Goal: Task Accomplishment & Management: Manage account settings

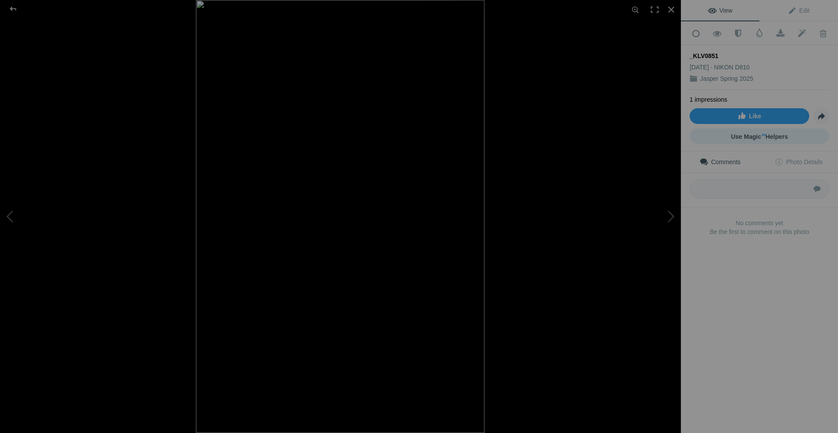
click at [756, 133] on span "Use Magic AI Helpers" at bounding box center [759, 136] width 57 height 7
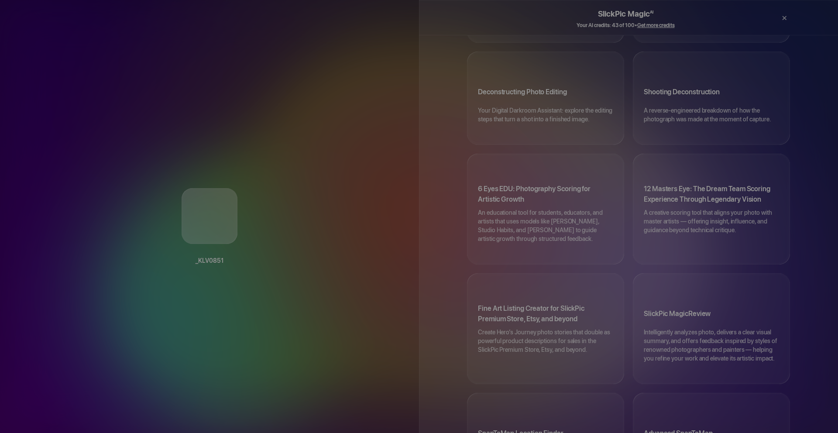
scroll to position [412, 0]
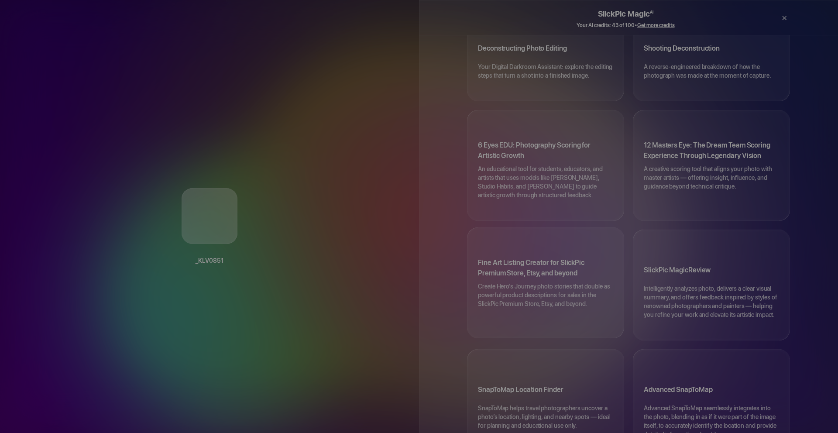
click at [521, 258] on h3 "Fine Art Listing Creator for SlickPic Premium Store, Etsy, and beyond" at bounding box center [545, 270] width 135 height 24
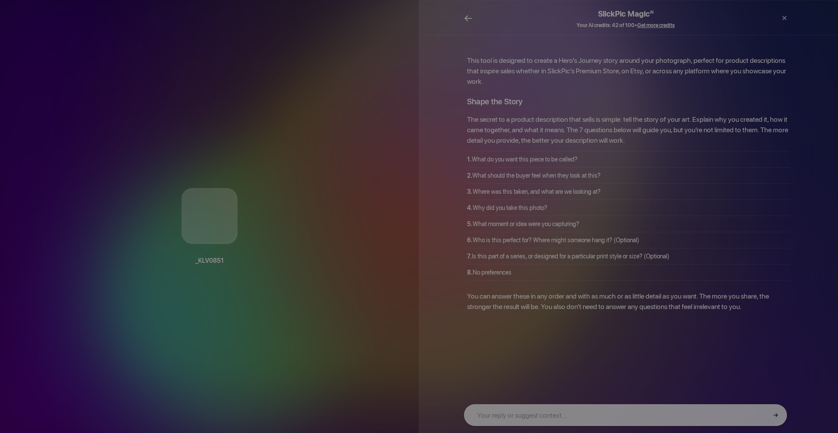
click at [467, 17] on span "←" at bounding box center [468, 18] width 9 height 13
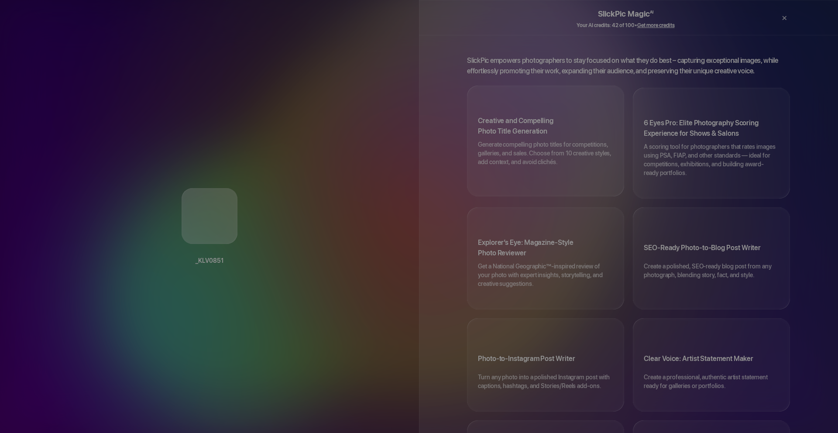
click at [527, 124] on h3 "Creative and Compelling Photo Title Generation" at bounding box center [545, 128] width 135 height 24
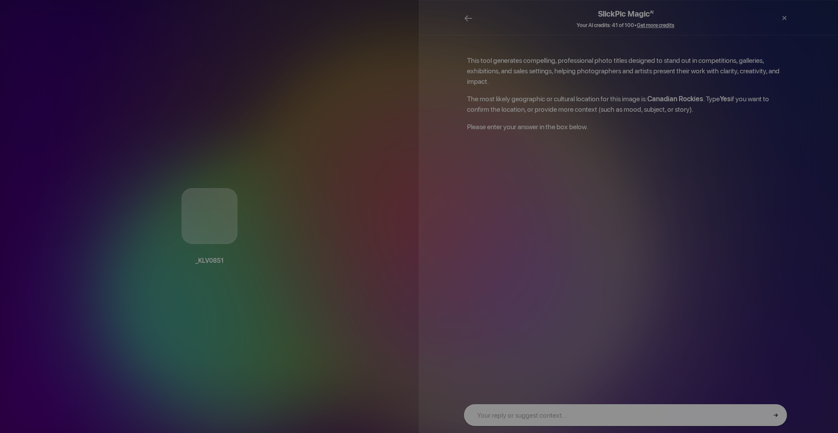
click at [526, 413] on input "text" at bounding box center [625, 415] width 323 height 22
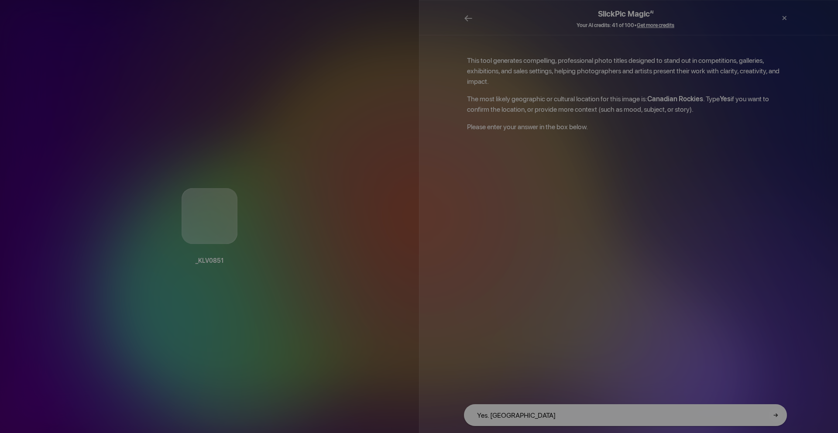
type input "Yes. Athabasca Falls"
click at [775, 417] on button "→" at bounding box center [776, 415] width 14 height 14
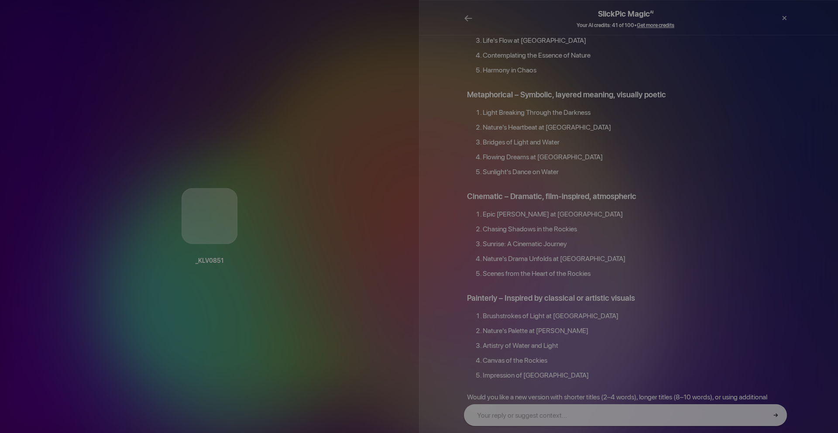
scroll to position [779, 0]
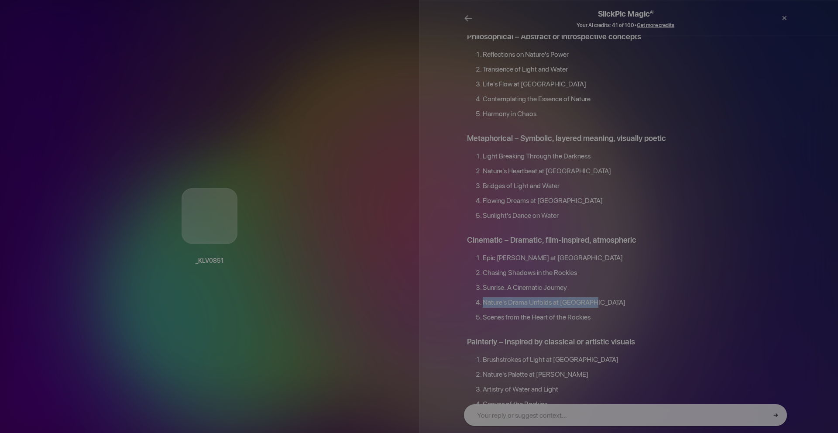
drag, startPoint x: 593, startPoint y: 266, endPoint x: 481, endPoint y: 268, distance: 111.8
click at [483, 297] on li "Nature's Drama Unfolds at Athabasca" at bounding box center [636, 304] width 307 height 15
copy li "Nature's Drama Unfolds at Athabasca"
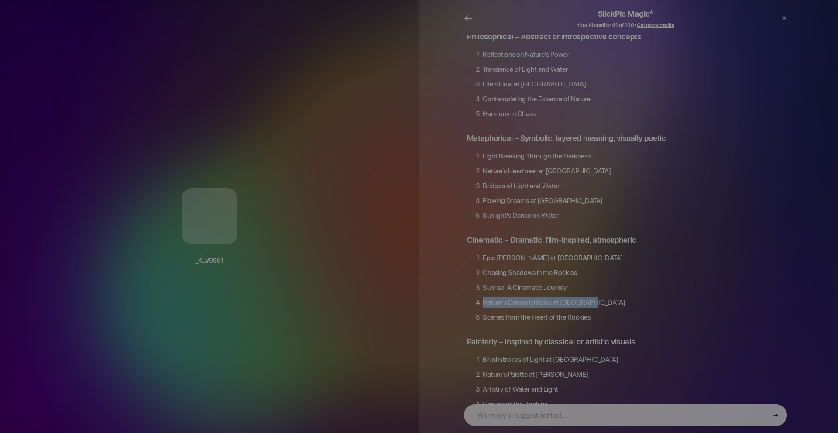
click at [469, 15] on span "←" at bounding box center [468, 18] width 9 height 13
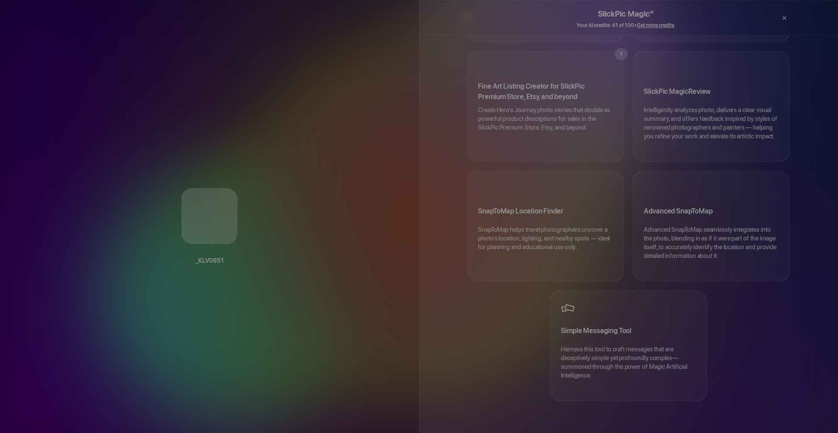
scroll to position [412, 0]
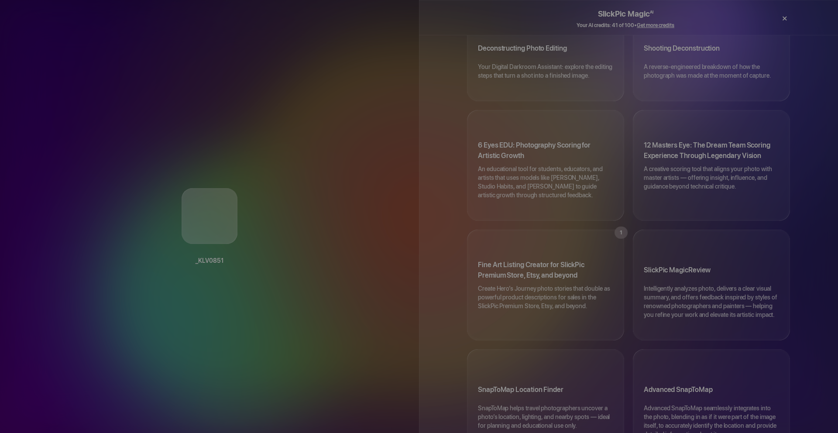
click at [786, 19] on div "×" at bounding box center [784, 18] width 26 height 17
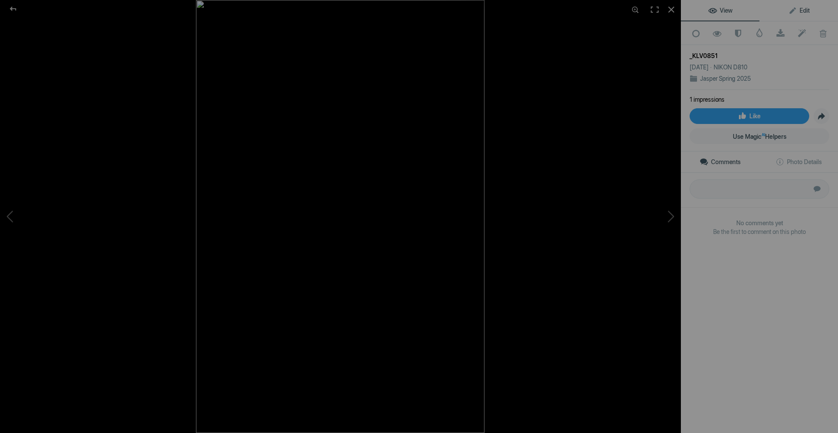
click at [797, 9] on span "Edit" at bounding box center [798, 10] width 21 height 7
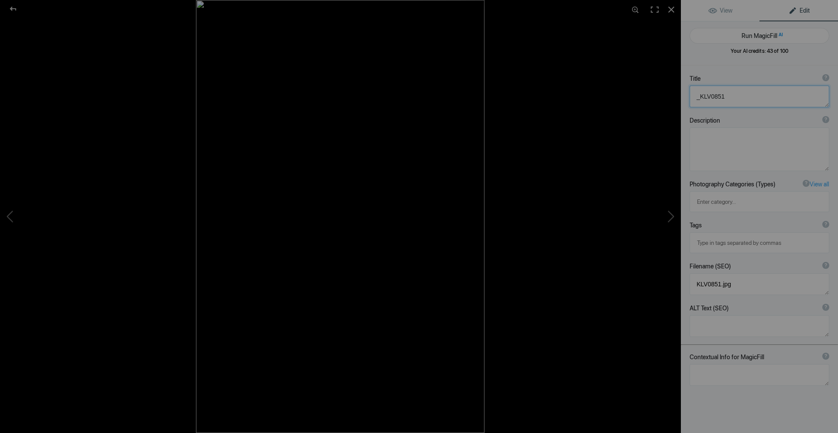
drag, startPoint x: 736, startPoint y: 94, endPoint x: 688, endPoint y: 96, distance: 48.0
click at [688, 96] on div "Title ? Photo title is one of the highest used Search Engine ranking criteria a…" at bounding box center [759, 91] width 157 height 42
paste textarea "Nature's Drama Unfolds at Athabasca"
drag, startPoint x: 780, startPoint y: 95, endPoint x: 694, endPoint y: 95, distance: 85.1
click at [694, 95] on textarea at bounding box center [760, 97] width 140 height 22
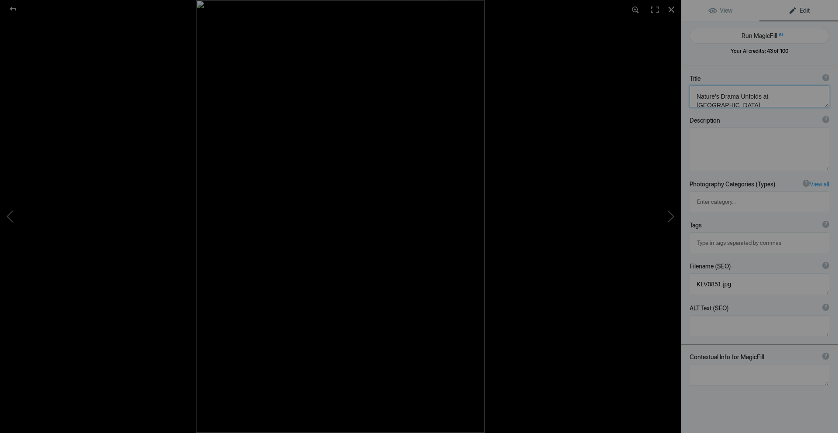
type textarea "Nature's Drama Unfolds at Athabasca Falls"
click at [729, 364] on textarea at bounding box center [760, 375] width 140 height 22
paste textarea "Nature's Drama Unfolds at Athabasca Falls"
type textarea "Nature's Drama Unfolds at Athabasca Falls"
click at [763, 35] on button "Run MagicFill AI" at bounding box center [760, 36] width 140 height 16
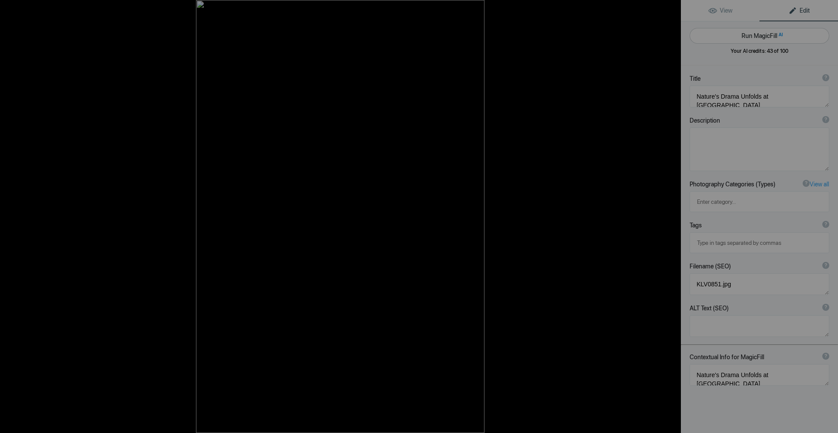
type textarea "Stunning Sunrise Over Athabasca Falls in Jasper National Park"
type textarea "Witness the breathtaking beauty of Athabasca Falls as the sun rises over the ru…"
type textarea "athabasca-falls-sunrise.jpg"
type textarea "Sunrise over Athabasca Falls with sun rays illuminating the landscape."
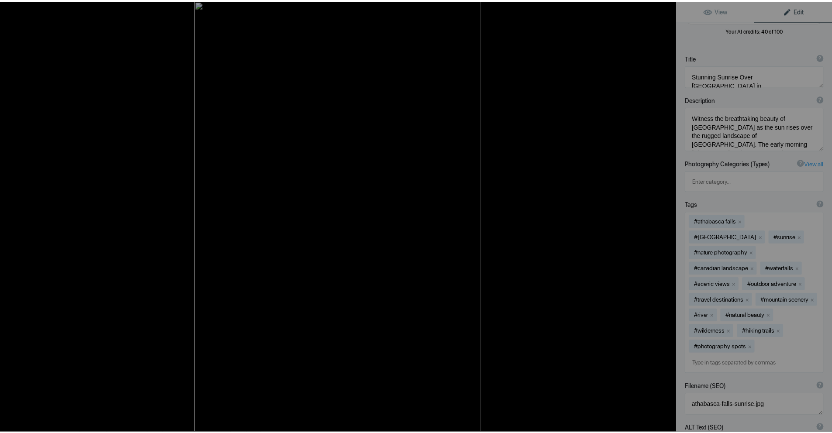
scroll to position [0, 0]
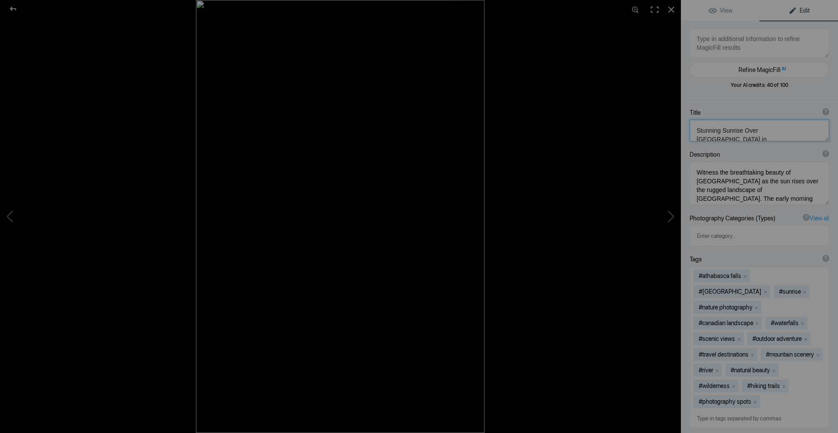
drag, startPoint x: 759, startPoint y: 136, endPoint x: 688, endPoint y: 130, distance: 71.0
click at [688, 130] on div "Title ? Photo title is one of the highest used Search Engine ranking criteria a…" at bounding box center [759, 125] width 157 height 42
paste textarea "Nature's Drama Unfolds at Athabasca Falls"
click at [13, 9] on div at bounding box center [12, 8] width 31 height 17
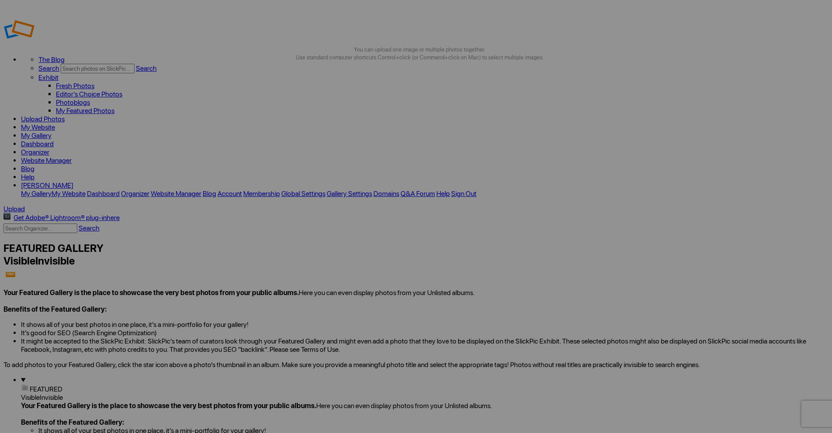
type textarea "Nature's Drama Unfolds at Athabasca Falls"
drag, startPoint x: 238, startPoint y: 265, endPoint x: 215, endPoint y: 264, distance: 23.2
drag, startPoint x: 215, startPoint y: 264, endPoint x: 206, endPoint y: 265, distance: 9.3
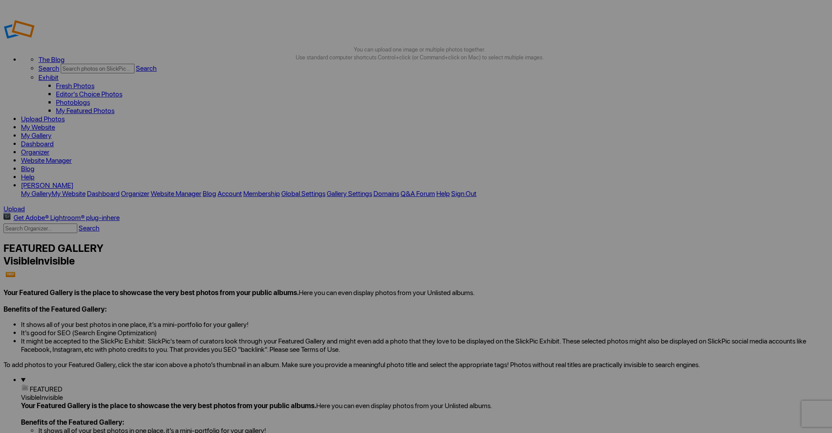
drag, startPoint x: 237, startPoint y: 266, endPoint x: 211, endPoint y: 262, distance: 26.5
paste input "Nature's Drama Unfolds at Athabasca Falls"
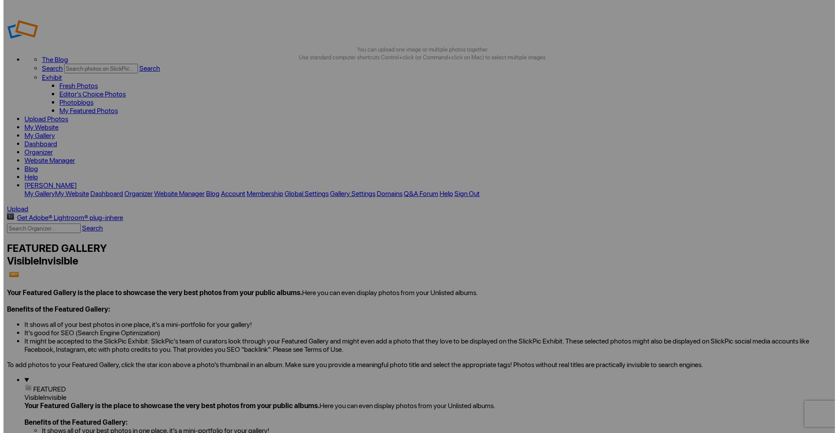
scroll to position [0, 40]
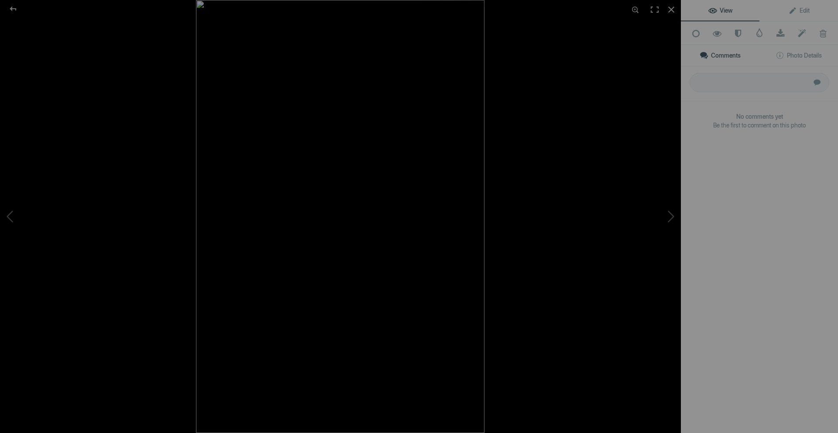
type input "Nature's Drama Unfolds at Athabasca Falls"
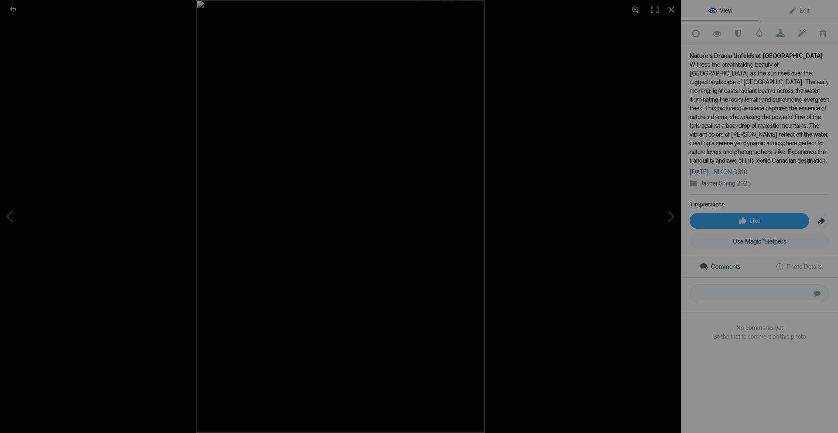
click at [327, 203] on img at bounding box center [340, 216] width 289 height 433
click at [400, 312] on img at bounding box center [372, 248] width 970 height 1455
click at [10, 7] on div at bounding box center [12, 8] width 31 height 17
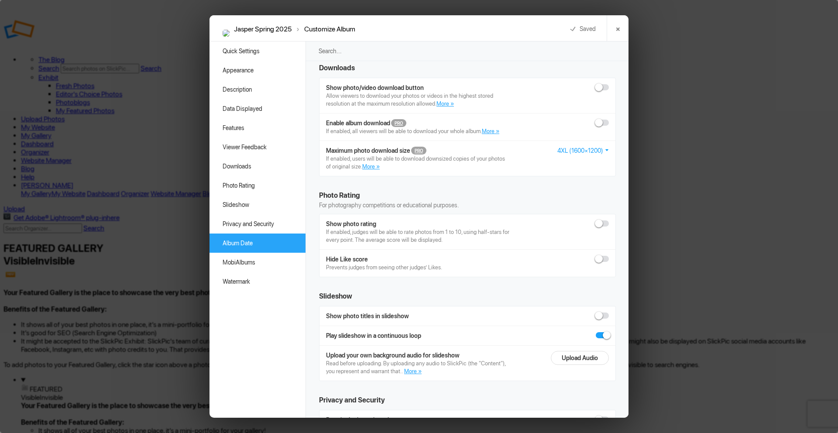
scroll to position [1809, 0]
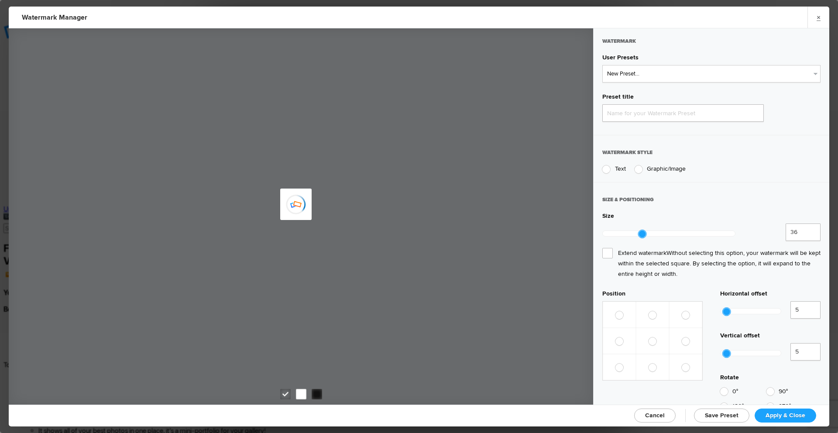
type input "Watermark-10/13/2025"
radio input "true"
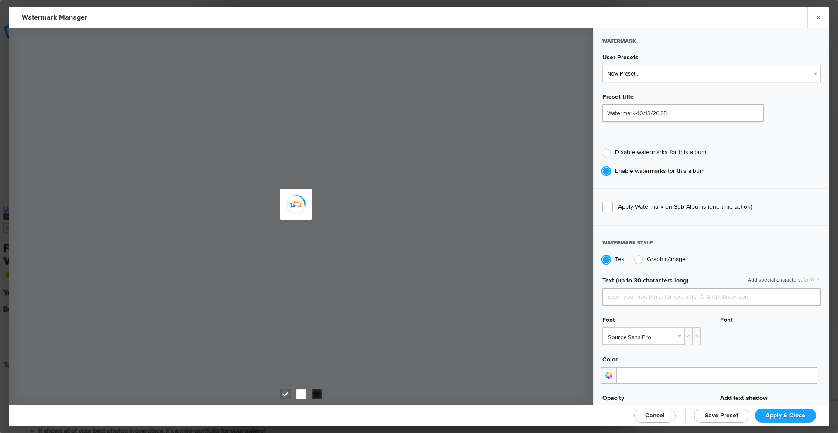
type input "[PERSON_NAME]"
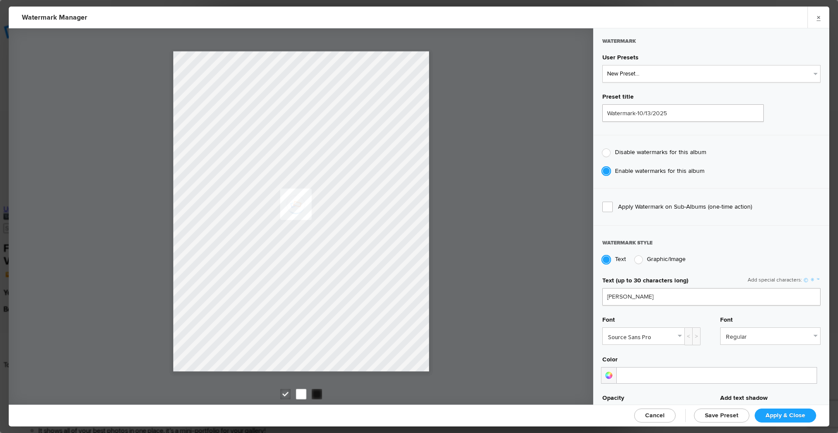
click at [675, 336] on link "Source Sans Pro" at bounding box center [644, 336] width 82 height 17
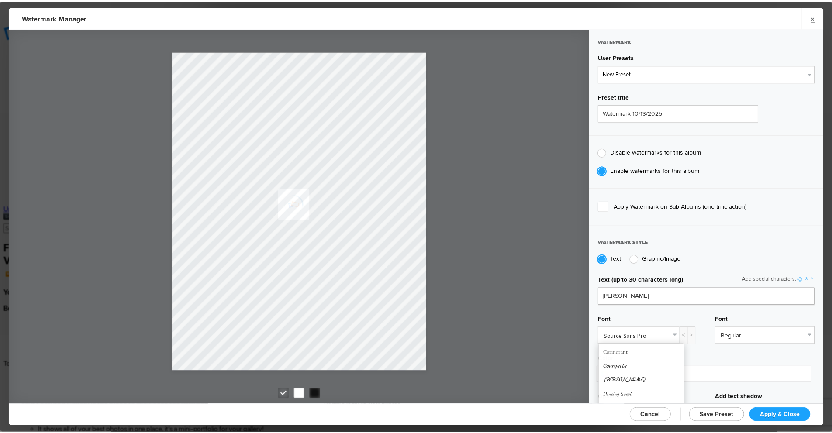
scroll to position [87, 0]
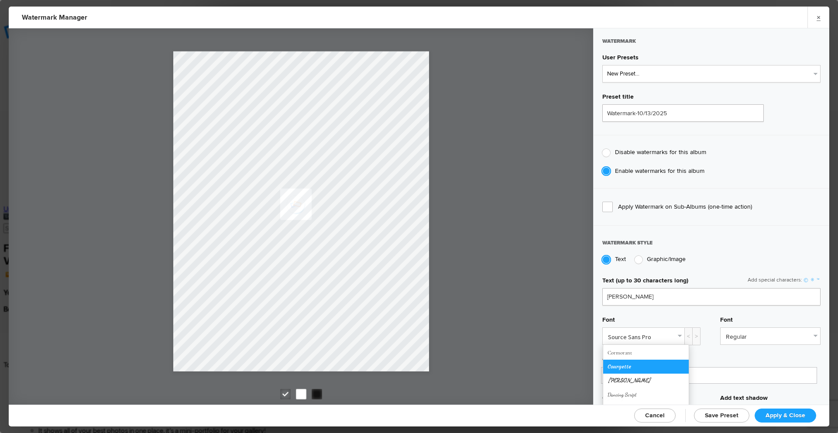
click at [637, 368] on link "Courgette" at bounding box center [646, 367] width 86 height 14
click at [716, 415] on span "Save Preset" at bounding box center [722, 415] width 34 height 7
select select
radio input "false"
click at [792, 414] on span "Apply & Close" at bounding box center [786, 415] width 40 height 7
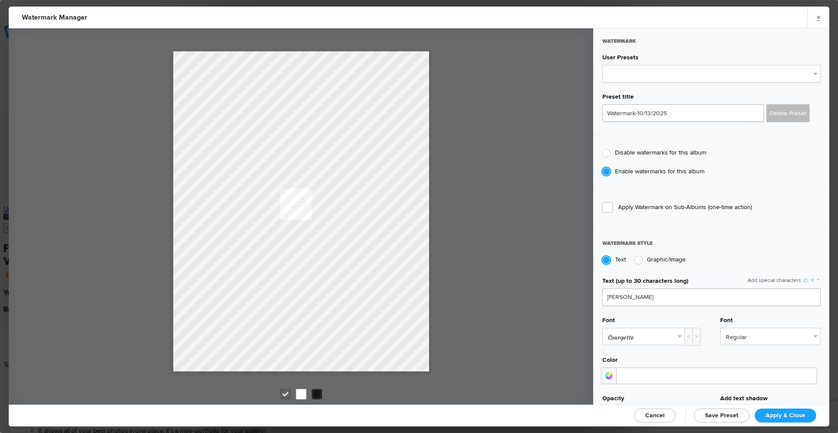
checkbox input "true"
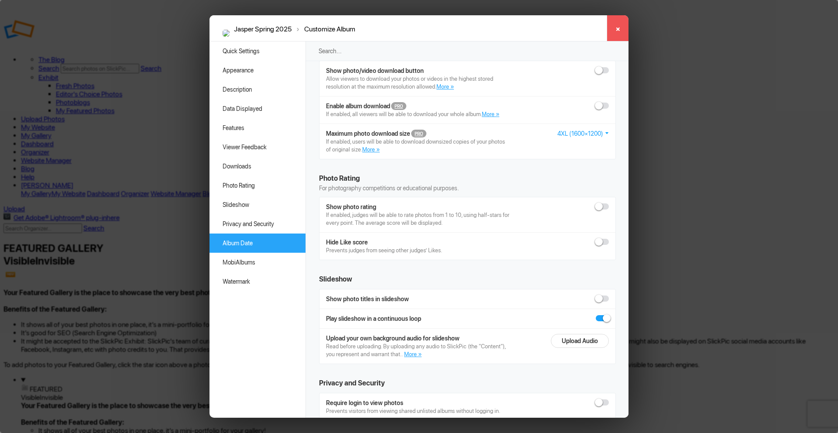
click at [616, 29] on link "×" at bounding box center [618, 28] width 22 height 26
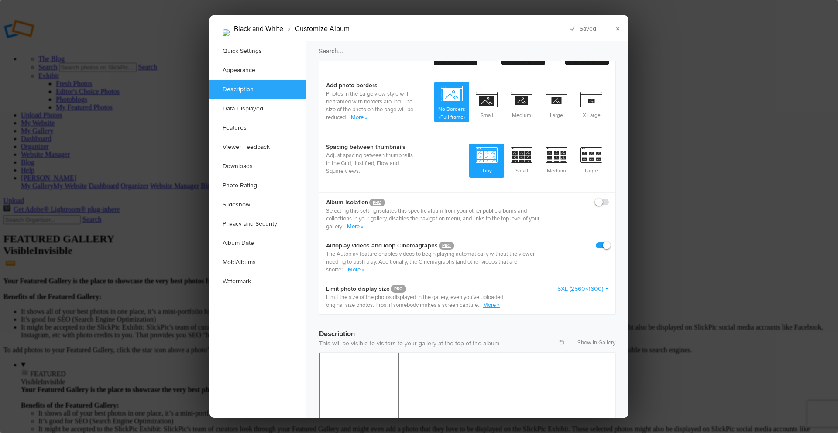
scroll to position [611, 0]
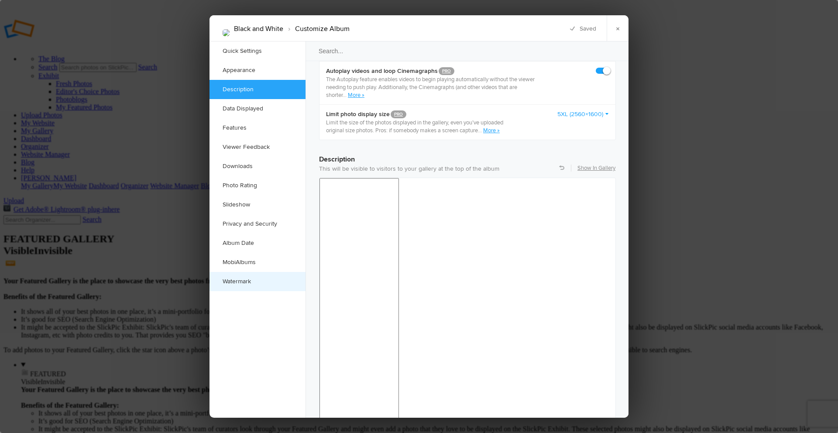
click at [227, 280] on link "Watermark" at bounding box center [258, 281] width 96 height 19
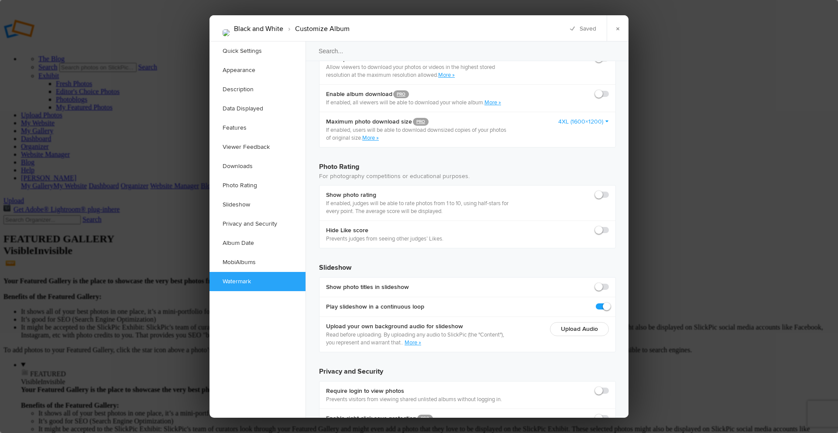
scroll to position [1832, 0]
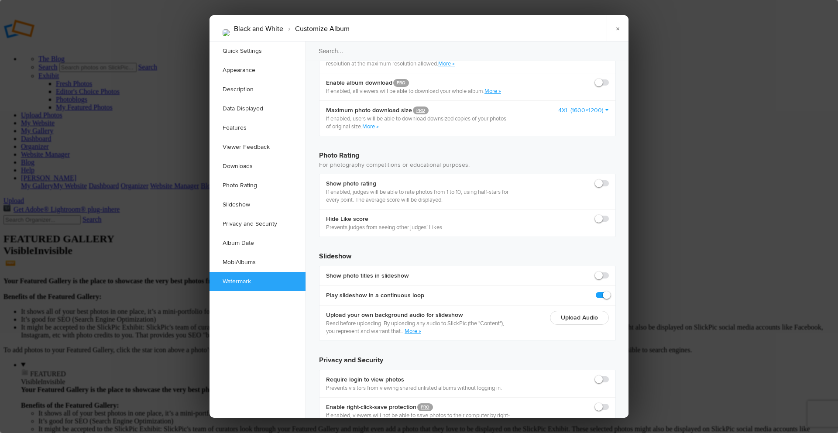
checkbox input "true"
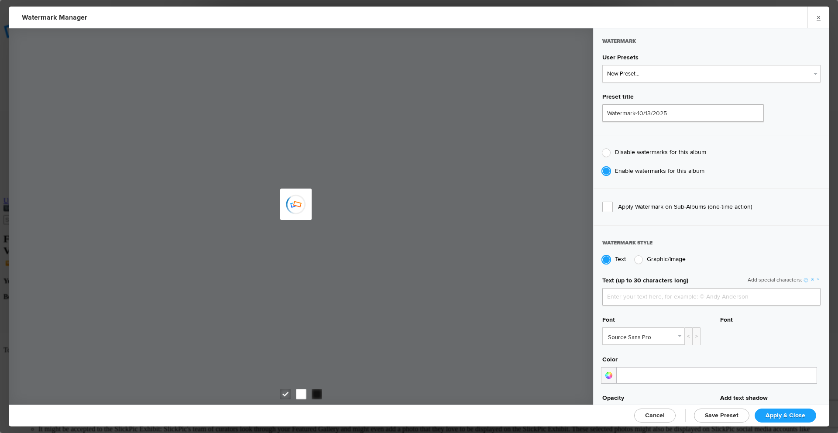
type input "[PERSON_NAME]"
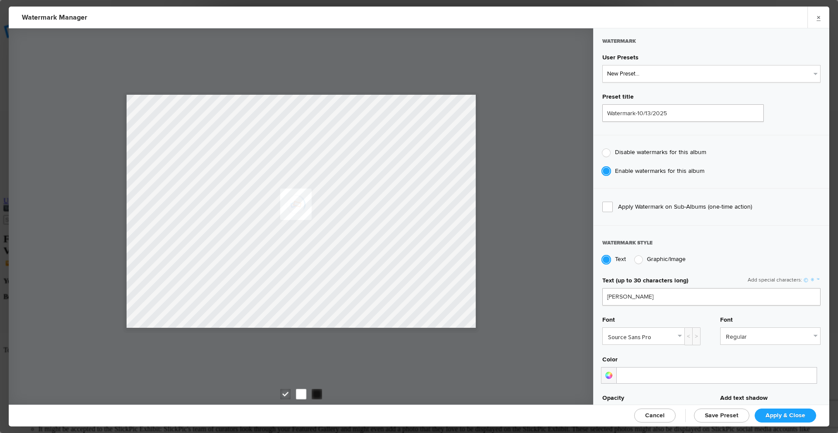
click at [778, 413] on span "Apply & Close" at bounding box center [786, 415] width 40 height 7
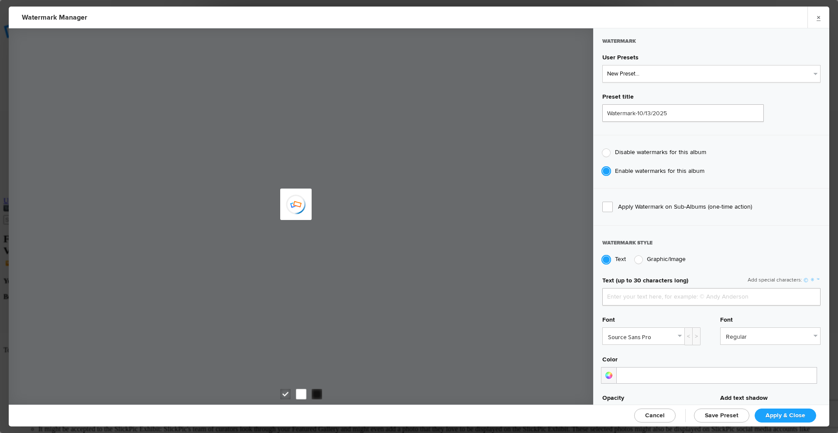
type input "[PERSON_NAME]"
radio input "false"
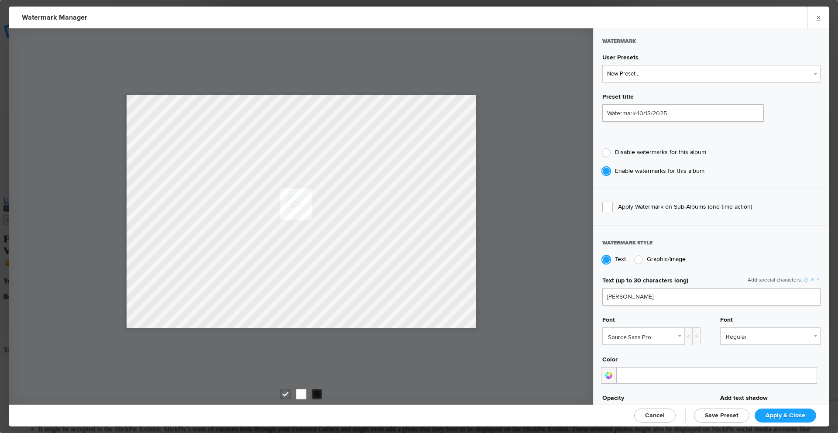
click at [674, 337] on link "Source Sans Pro" at bounding box center [644, 336] width 82 height 17
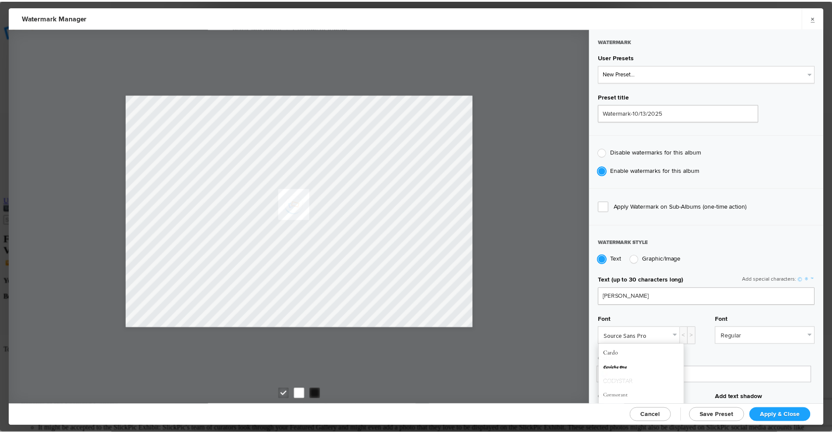
scroll to position [87, 0]
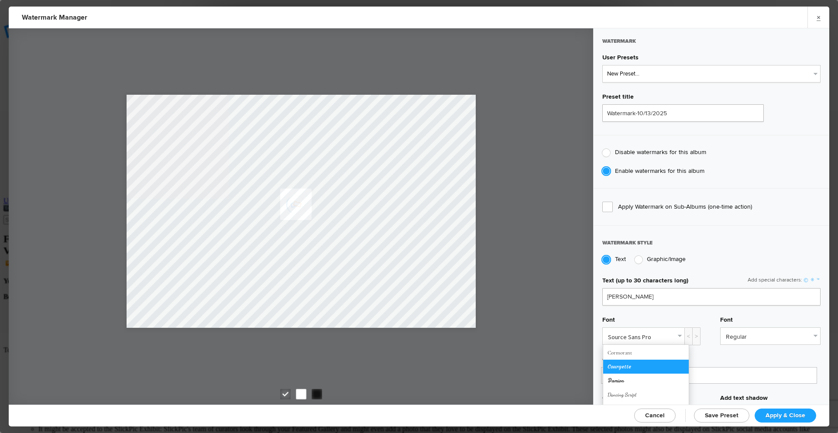
click at [631, 364] on link "Courgette" at bounding box center [646, 367] width 86 height 14
click at [721, 413] on span "Save Preset" at bounding box center [722, 415] width 34 height 7
select select
click at [803, 72] on select "New Preset... Watermark-1/1/2022 Watermark-10/13/2025 Watermark-10/13/2025" at bounding box center [711, 73] width 218 height 17
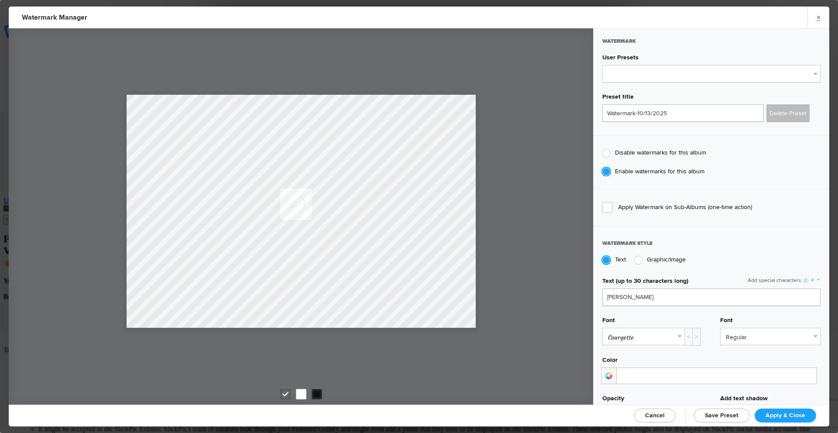
click at [779, 410] on link "Apply & Close" at bounding box center [786, 416] width 62 height 14
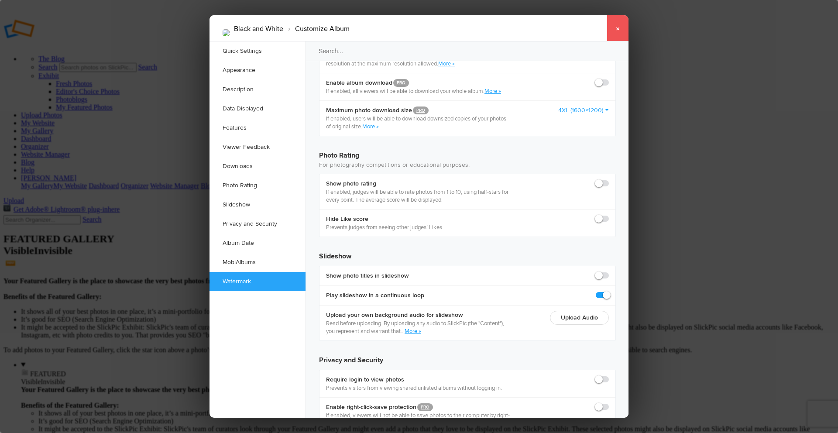
click at [619, 29] on link "×" at bounding box center [618, 28] width 22 height 26
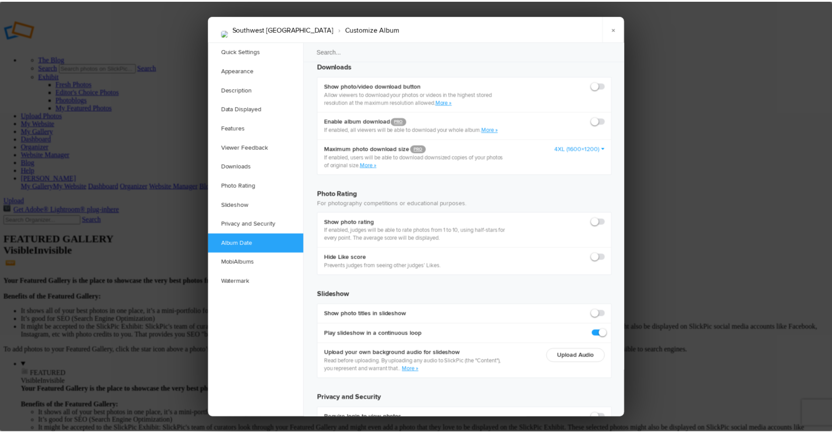
scroll to position [1832, 0]
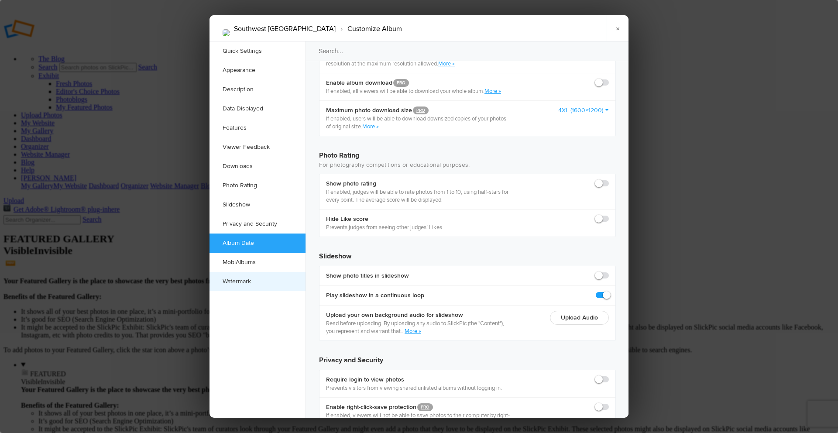
click at [233, 283] on link "Watermark" at bounding box center [258, 281] width 96 height 19
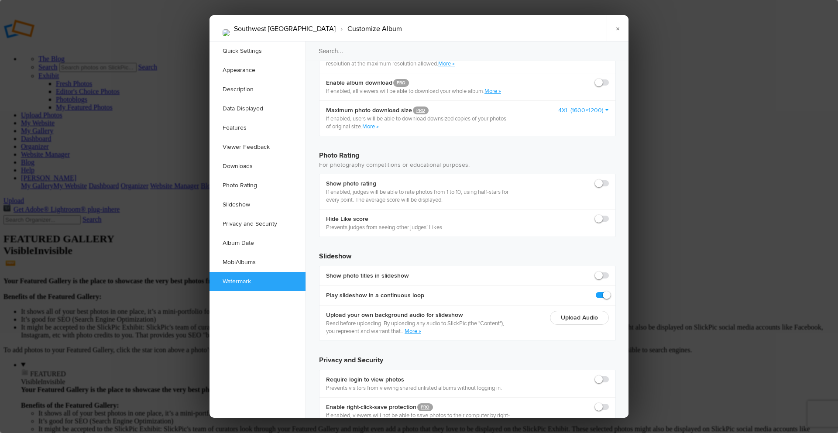
checkbox input "true"
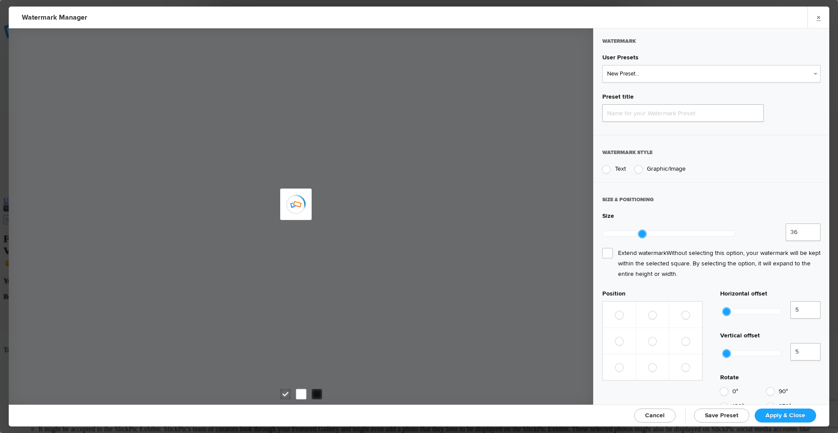
type input "Watermark-10/13/2025"
radio input "true"
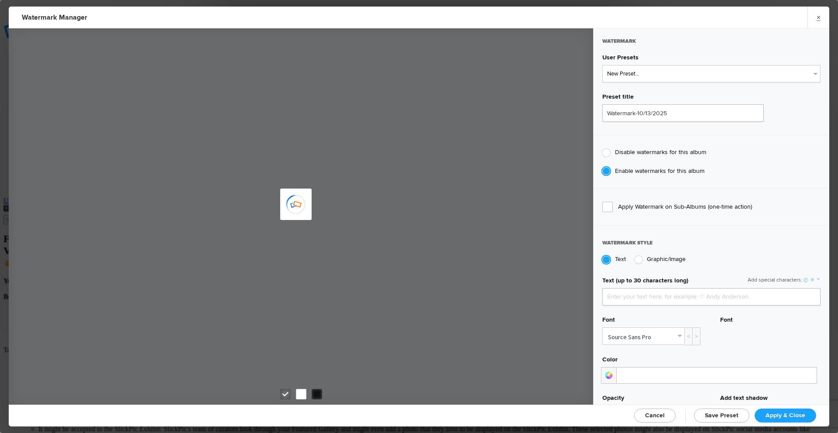
type input "[PERSON_NAME]"
click at [794, 72] on select "New Preset... Watermark-1/1/2022 Watermark-10/13/2025 Watermark-10/13/2025" at bounding box center [711, 73] width 218 height 17
select select "3: Object"
click at [602, 65] on select "New Preset... Watermark-1/1/2022 Watermark-10/13/2025 Watermark-10/13/2025" at bounding box center [711, 73] width 218 height 17
radio input "false"
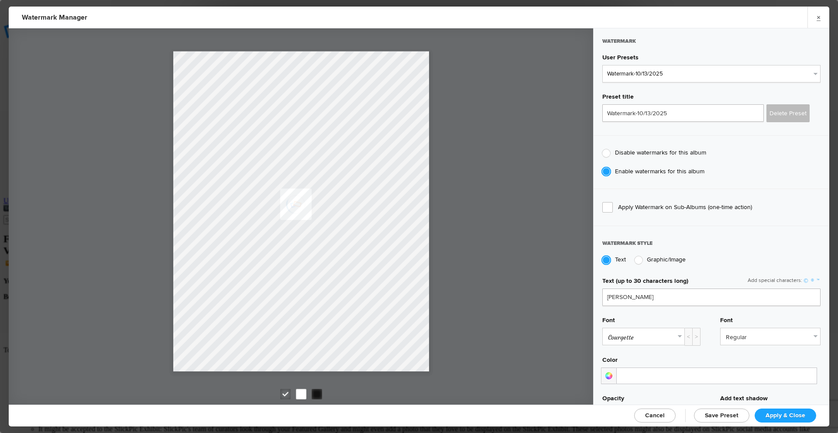
click at [793, 412] on span "Apply & Close" at bounding box center [786, 415] width 40 height 7
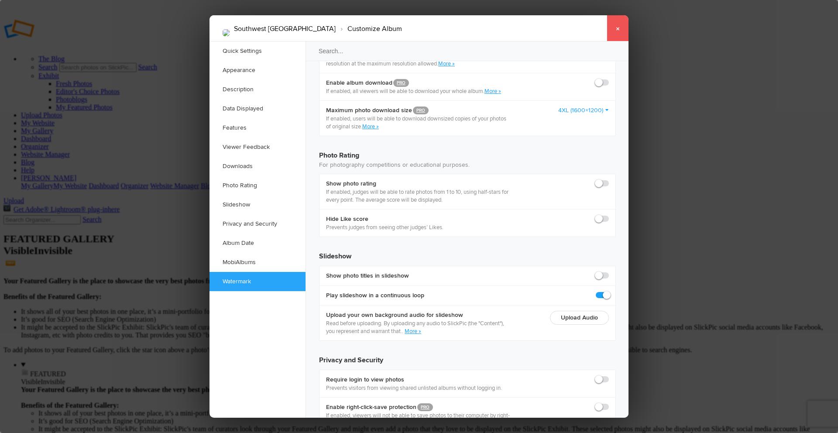
click at [615, 24] on link "×" at bounding box center [618, 28] width 22 height 26
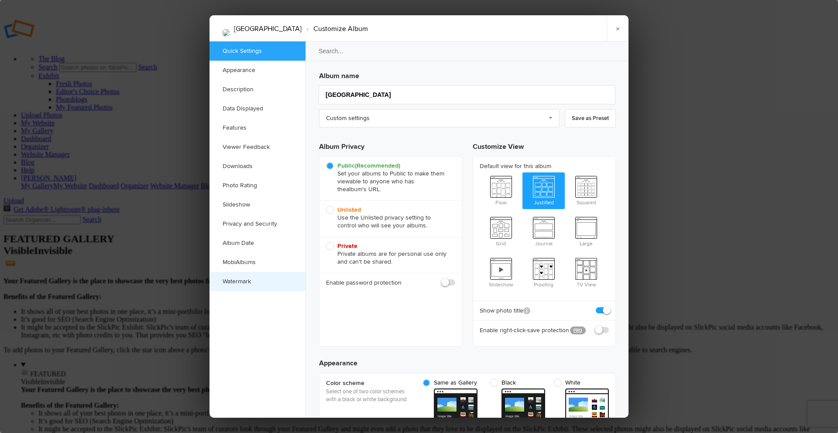
click at [241, 278] on link "Watermark" at bounding box center [258, 281] width 96 height 19
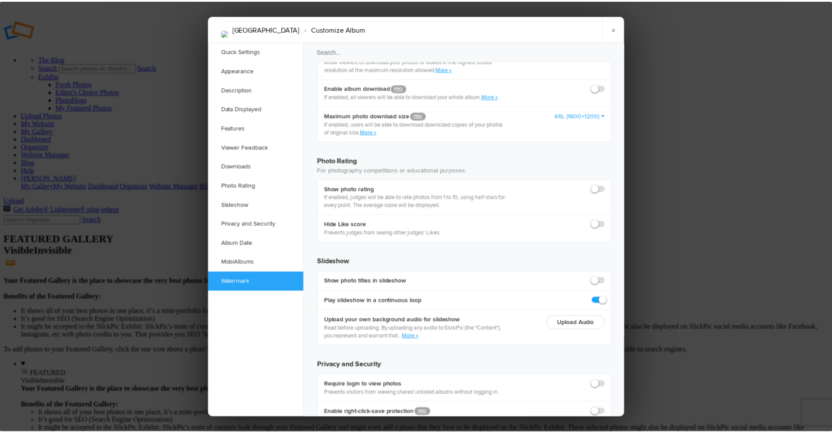
scroll to position [1832, 0]
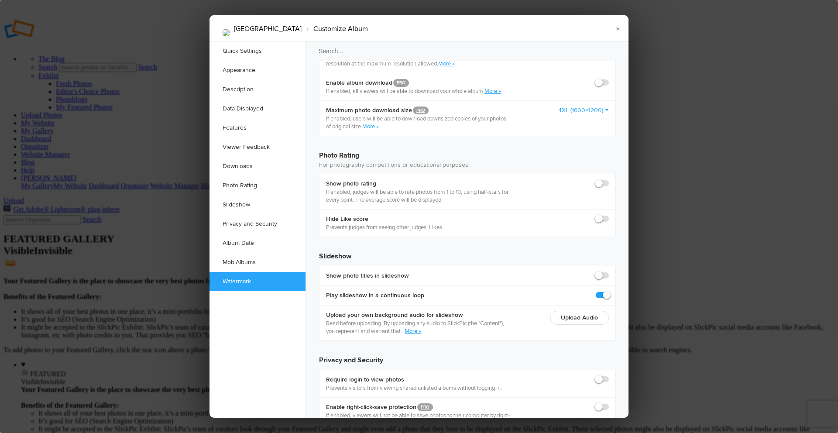
checkbox input "true"
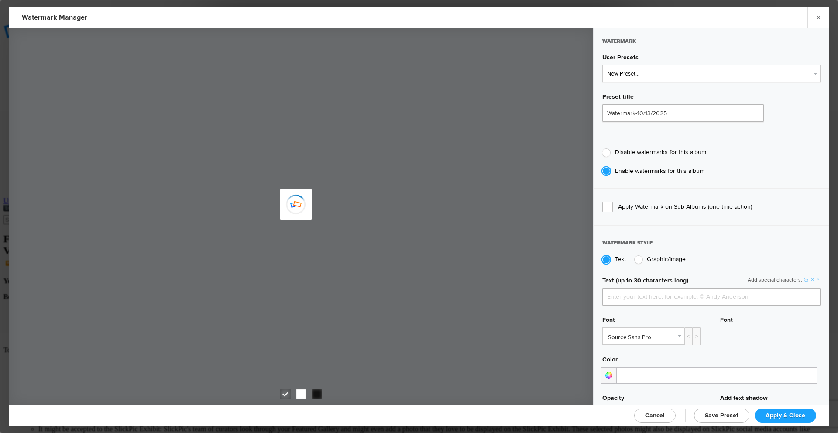
type input "[PERSON_NAME]"
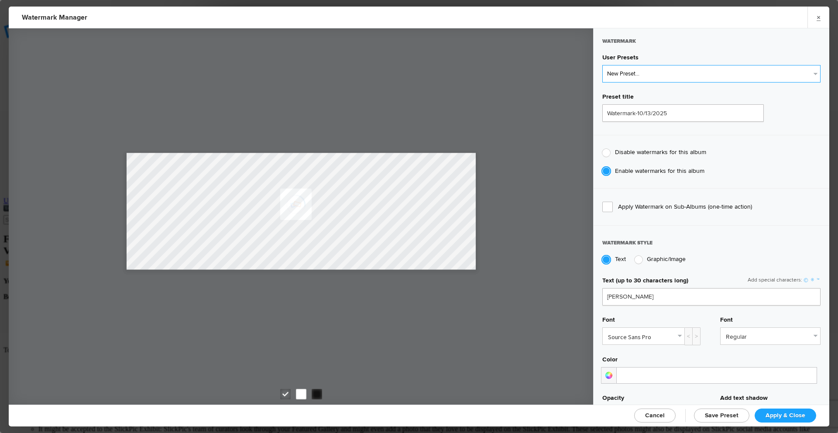
click at [749, 72] on select "New Preset... Watermark-1/1/2022 Watermark-10/13/2025 Watermark-10/13/2025" at bounding box center [711, 73] width 218 height 17
select select "2: Object"
click at [602, 65] on select "New Preset... Watermark-1/1/2022 Watermark-10/13/2025 Watermark-10/13/2025" at bounding box center [711, 73] width 218 height 17
radio input "false"
click at [778, 412] on span "Apply & Close" at bounding box center [786, 415] width 40 height 7
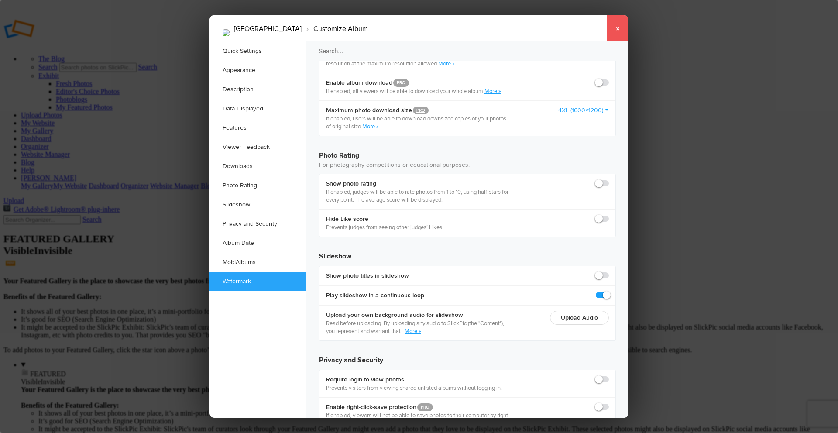
click at [619, 26] on link "×" at bounding box center [618, 28] width 22 height 26
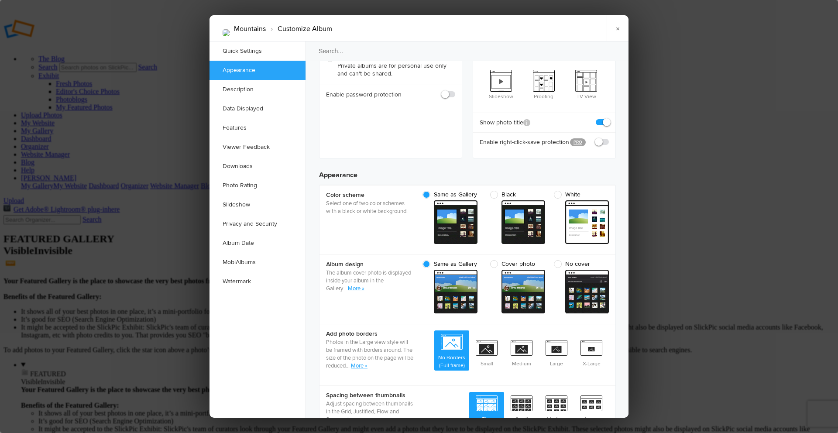
scroll to position [218, 0]
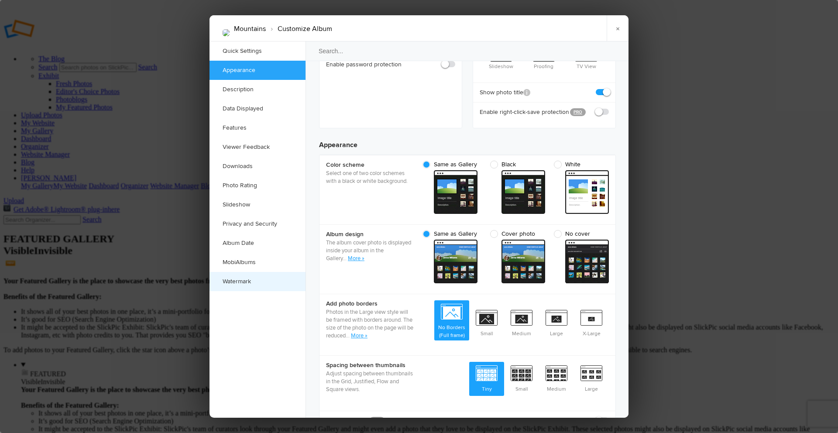
click at [242, 286] on link "Watermark" at bounding box center [258, 281] width 96 height 19
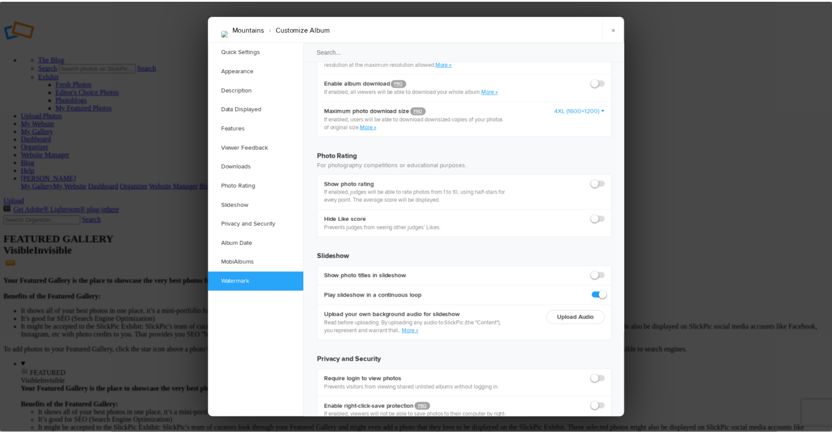
scroll to position [1832, 0]
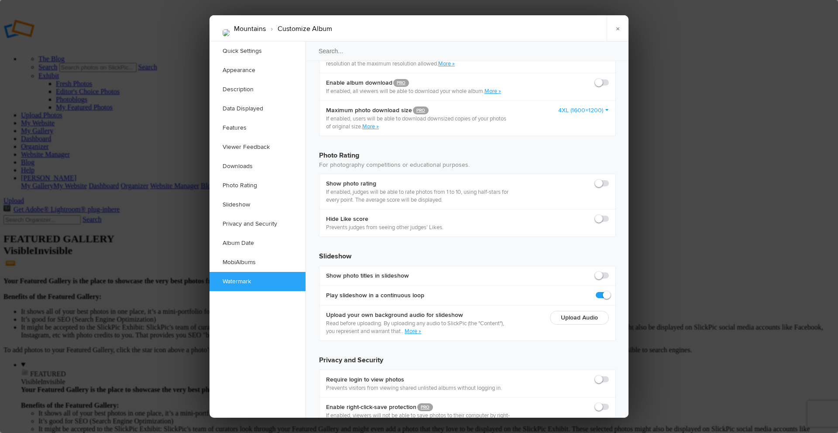
checkbox input "true"
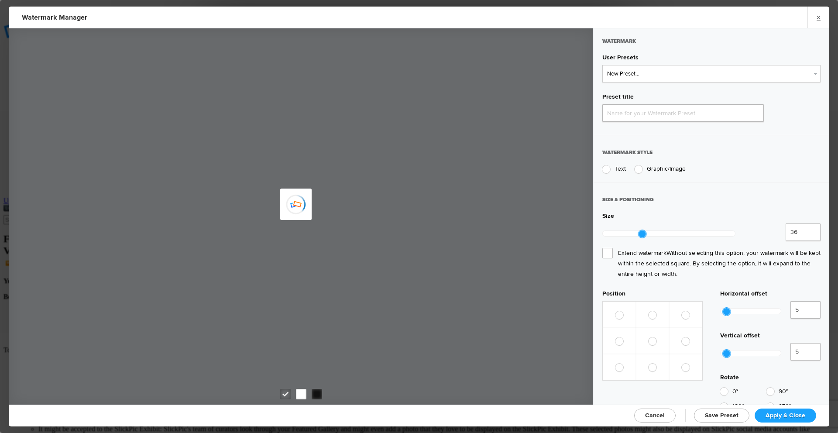
type input "Watermark-10/13/2025"
radio input "true"
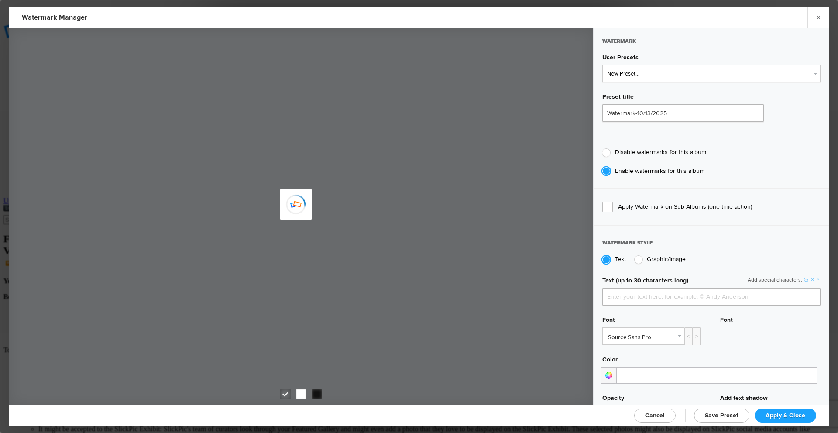
type input "[PERSON_NAME]"
click at [714, 72] on select "New Preset... Watermark-1/1/2022 Watermark-10/13/2025 Watermark-10/13/2025" at bounding box center [711, 73] width 218 height 17
select select "3: Object"
click at [602, 65] on select "New Preset... Watermark-1/1/2022 Watermark-10/13/2025 Watermark-10/13/2025" at bounding box center [711, 73] width 218 height 17
radio input "false"
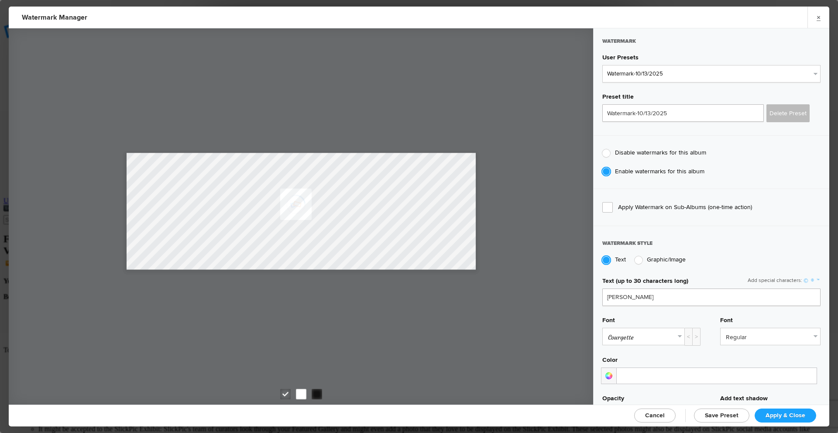
click at [776, 413] on span "Apply & Close" at bounding box center [786, 415] width 40 height 7
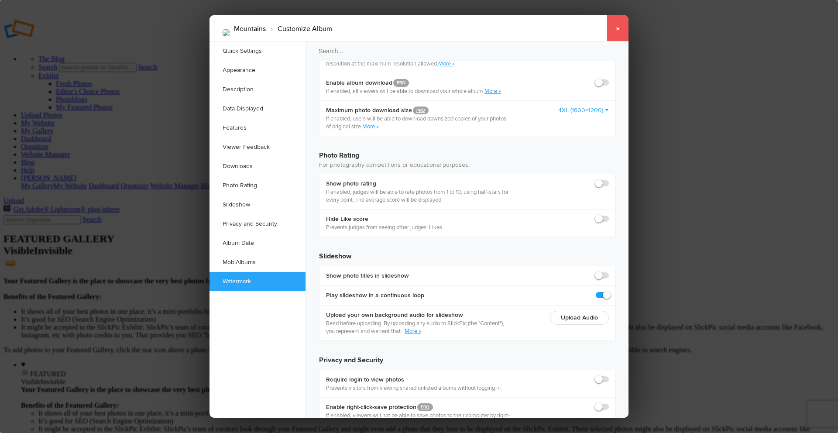
click at [623, 30] on link "×" at bounding box center [618, 28] width 22 height 26
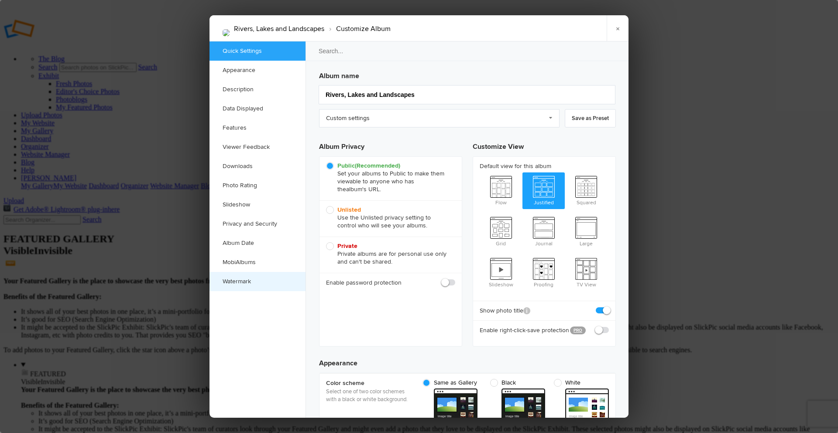
click at [252, 280] on link "Watermark" at bounding box center [258, 281] width 96 height 19
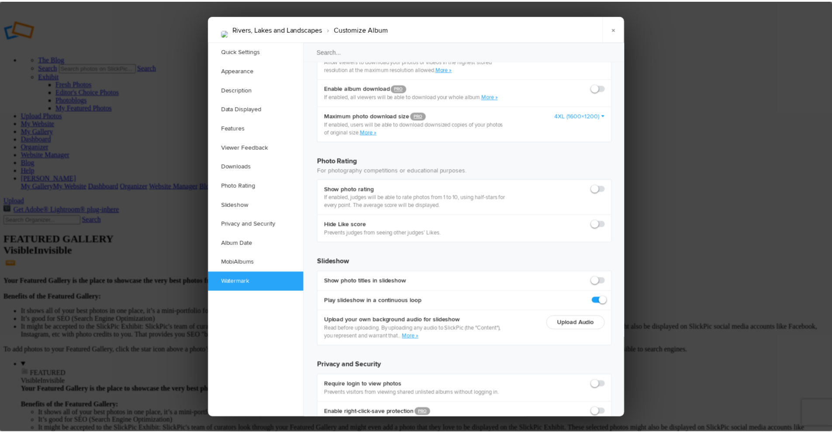
scroll to position [1832, 0]
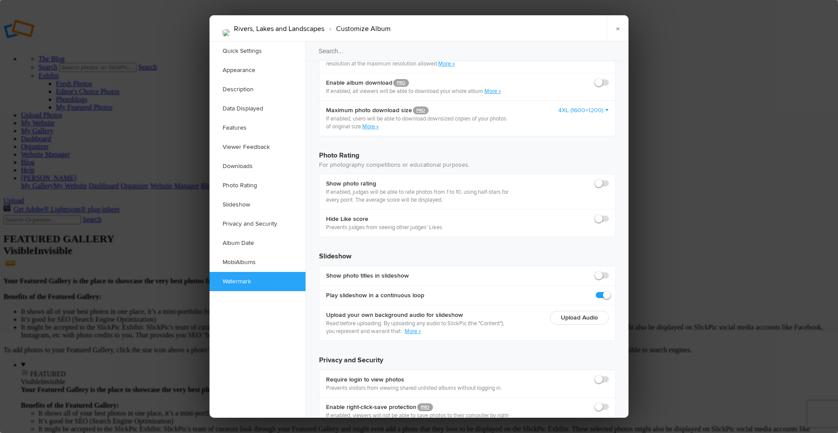
checkbox input "true"
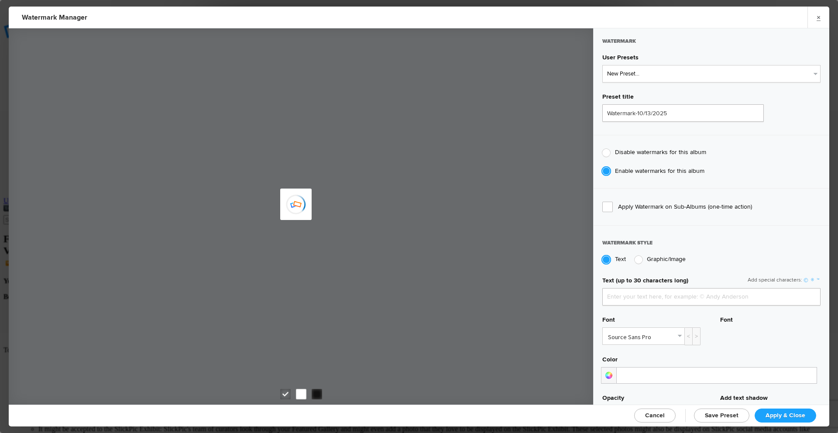
type input "Ken Vanderwal"
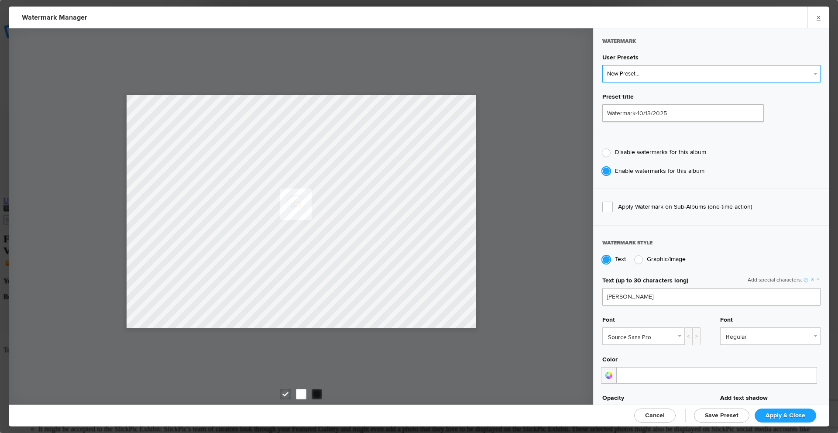
click at [689, 75] on select "New Preset... Watermark-1/1/2022 Watermark-10/13/2025 Watermark-10/13/2025" at bounding box center [711, 73] width 218 height 17
select select "3: Object"
click at [602, 65] on select "New Preset... Watermark-1/1/2022 Watermark-10/13/2025 Watermark-10/13/2025" at bounding box center [711, 73] width 218 height 17
radio input "false"
click at [781, 415] on span "Apply & Close" at bounding box center [786, 415] width 40 height 7
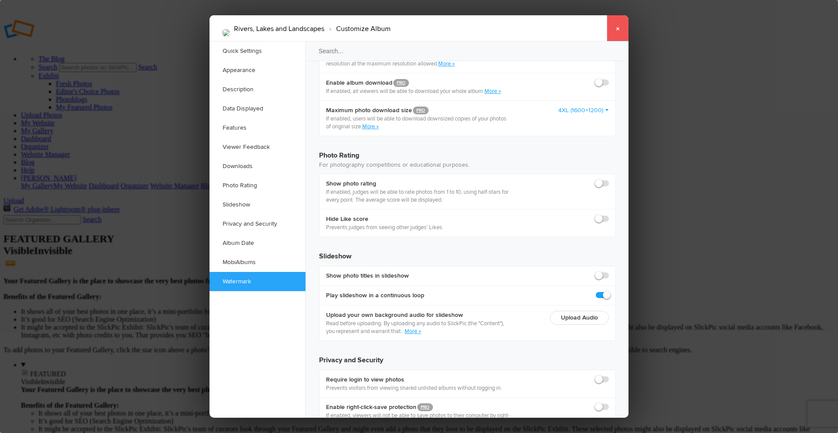
click at [617, 23] on link "×" at bounding box center [618, 28] width 22 height 26
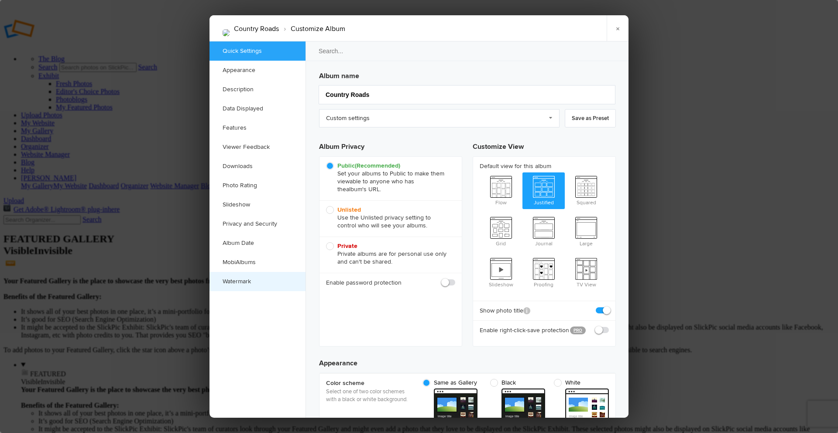
click at [251, 280] on link "Watermark" at bounding box center [258, 281] width 96 height 19
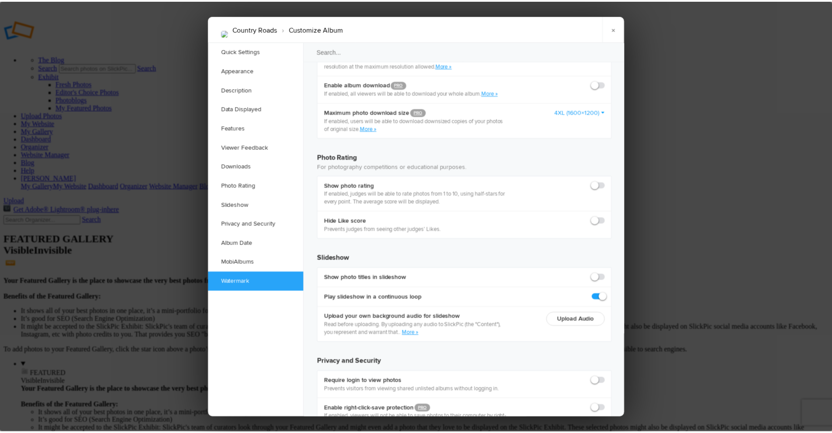
scroll to position [1832, 0]
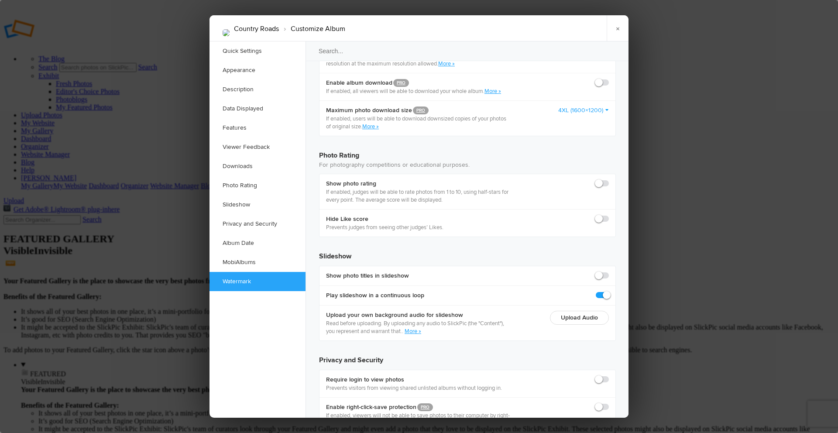
checkbox input "true"
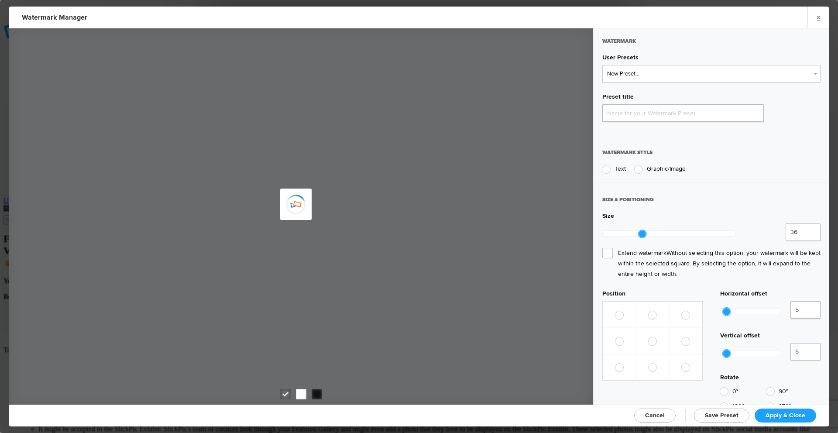
type input "Watermark-10/13/2025"
radio input "true"
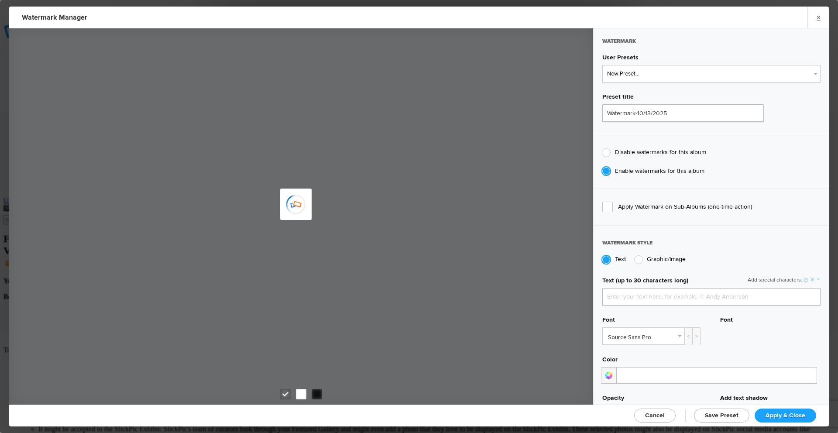
type input "Ken Vanderwal"
click at [680, 69] on select "New Preset... Watermark-1/1/2022 Watermark-10/13/2025 Watermark-10/13/2025" at bounding box center [711, 73] width 218 height 17
select select "3: Object"
click at [602, 65] on select "New Preset... Watermark-1/1/2022 Watermark-10/13/2025 Watermark-10/13/2025" at bounding box center [711, 73] width 218 height 17
radio input "false"
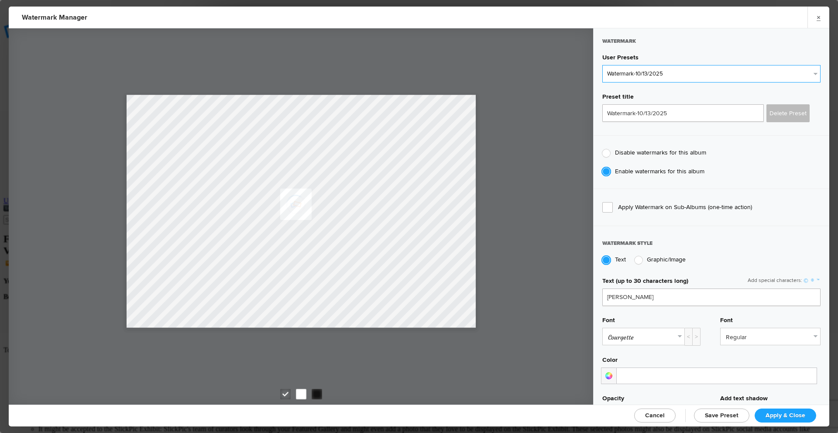
click at [680, 69] on select "New Preset... Watermark-1/1/2022 Watermark-10/13/2025 Watermark-10/13/2025" at bounding box center [711, 73] width 218 height 17
select select "2: Object"
click at [602, 65] on select "New Preset... Watermark-1/1/2022 Watermark-10/13/2025 Watermark-10/13/2025" at bounding box center [711, 73] width 218 height 17
click at [781, 413] on span "Apply & Close" at bounding box center [786, 415] width 40 height 7
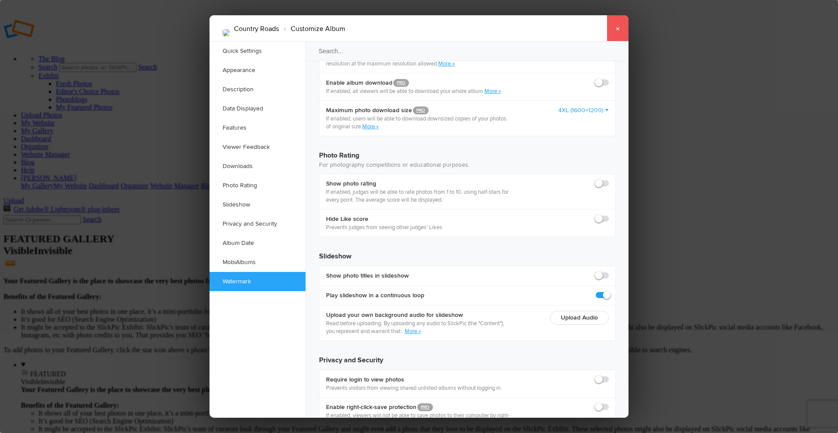
click at [619, 34] on link "×" at bounding box center [618, 28] width 22 height 26
